Goal: Transaction & Acquisition: Purchase product/service

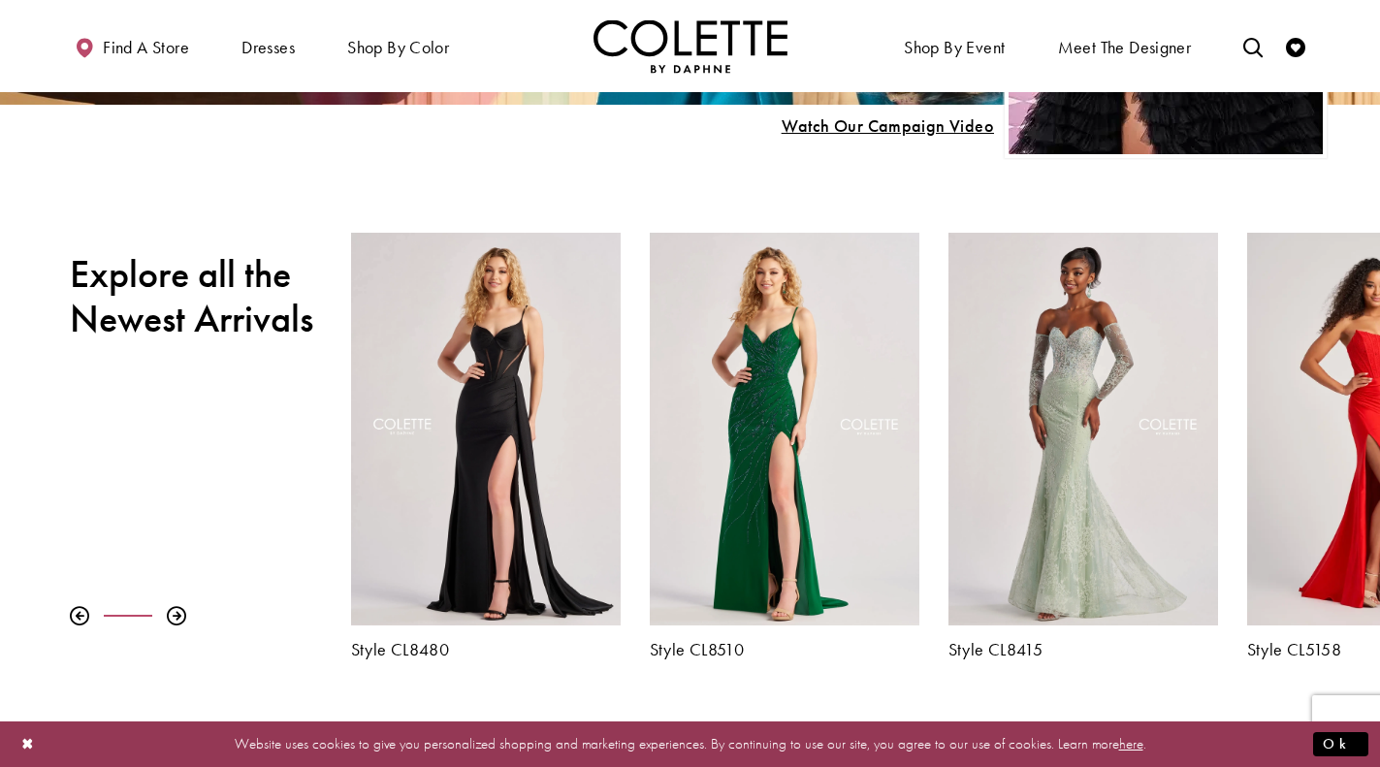
scroll to position [550, 0]
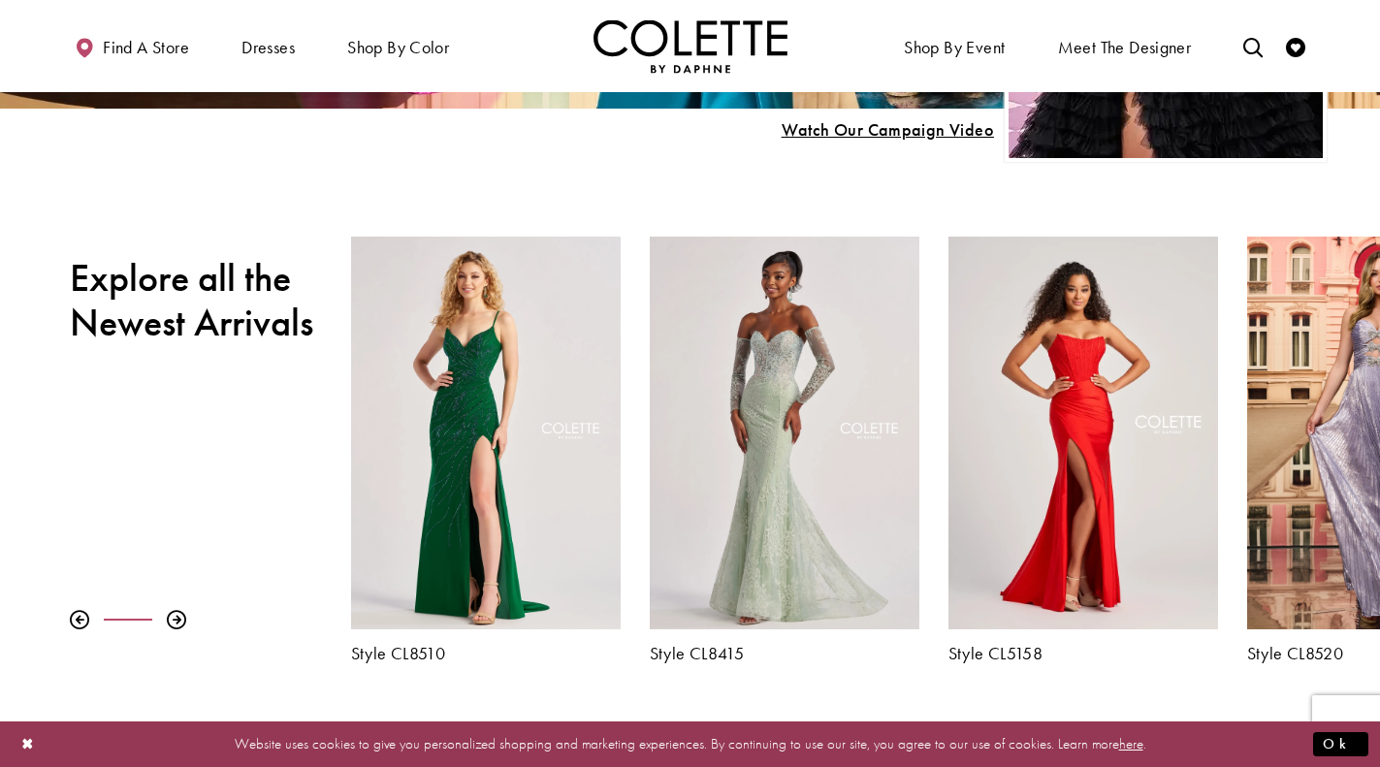
click at [1238, 337] on div "Style CL8520" at bounding box center [1382, 450] width 299 height 426
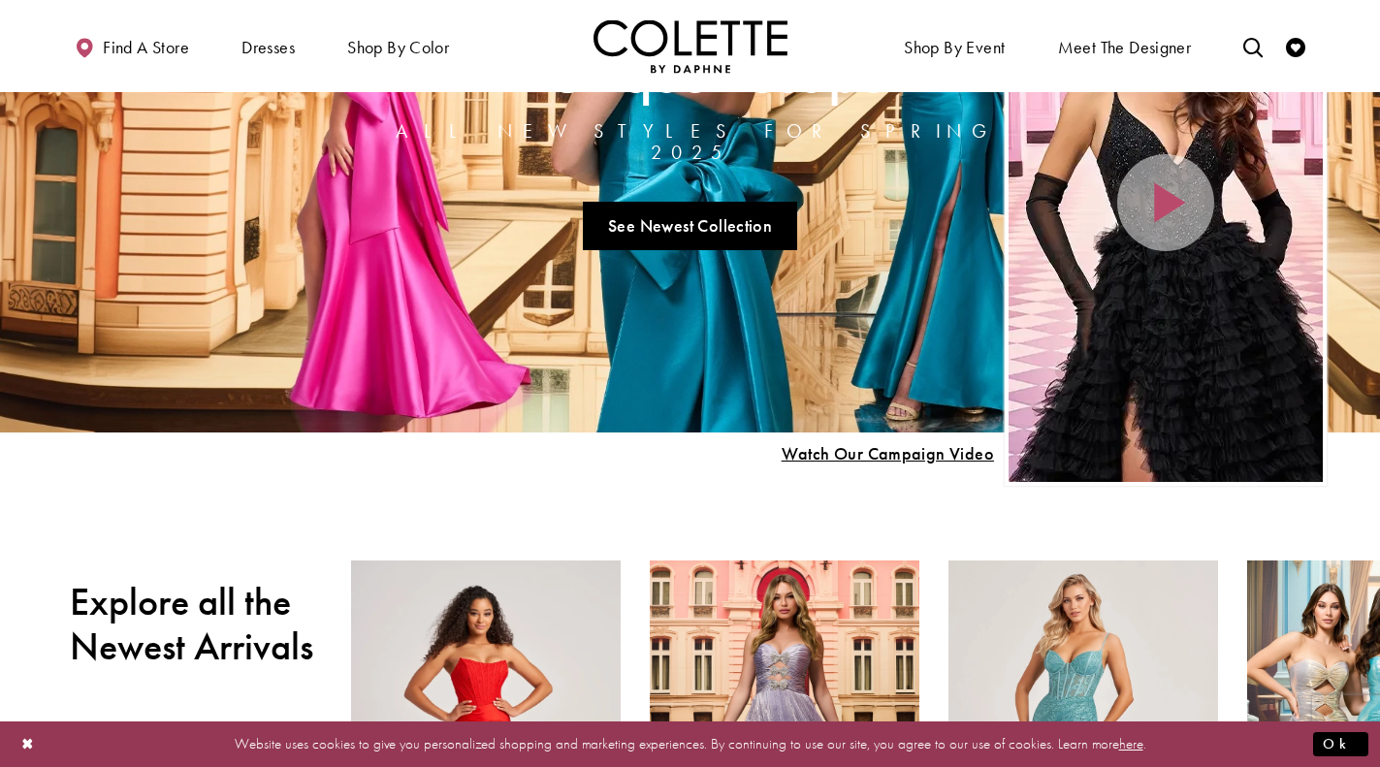
scroll to position [0, 0]
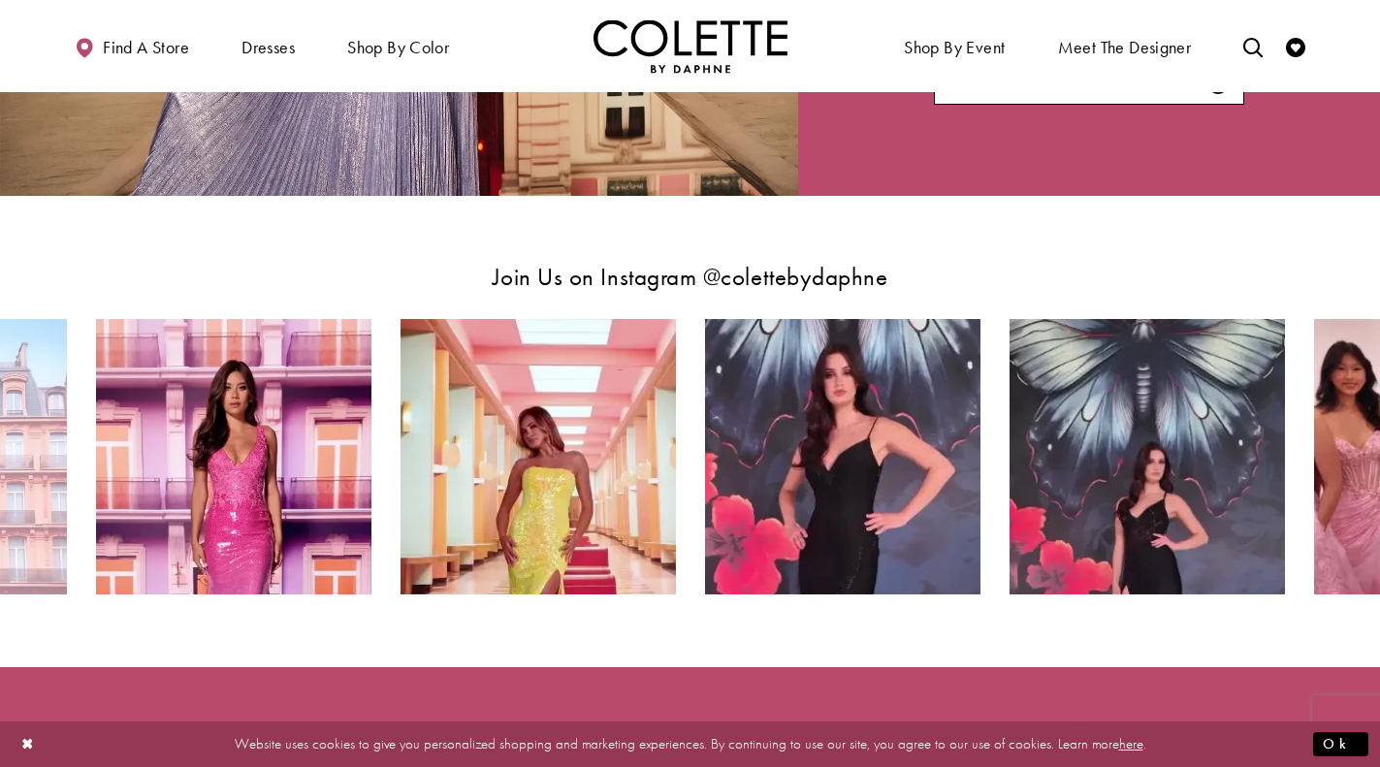
scroll to position [3242, 0]
